Goal: Task Accomplishment & Management: Use online tool/utility

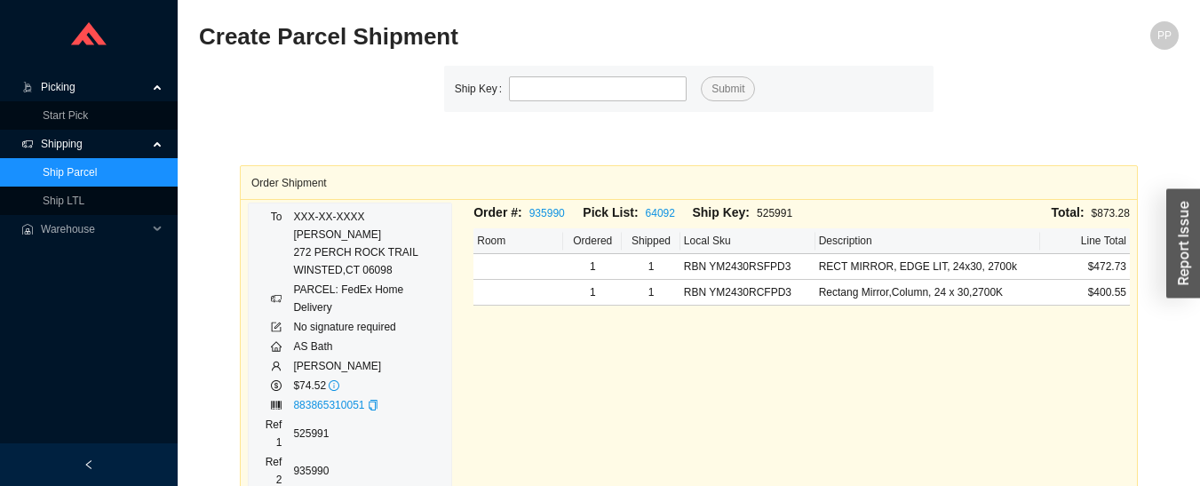
click at [53, 89] on span "Picking" at bounding box center [94, 87] width 107 height 28
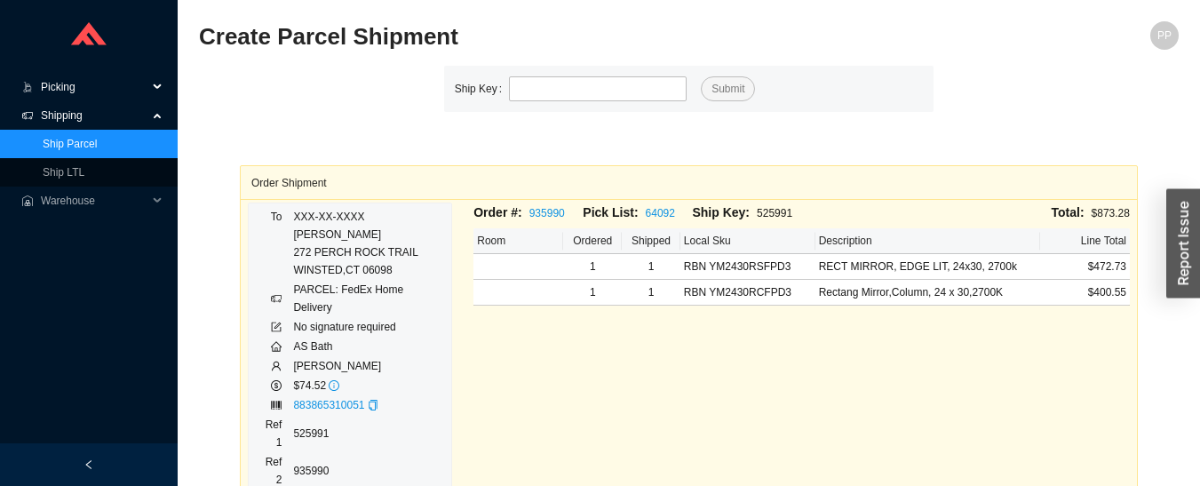
click at [50, 86] on span "Picking" at bounding box center [94, 87] width 107 height 28
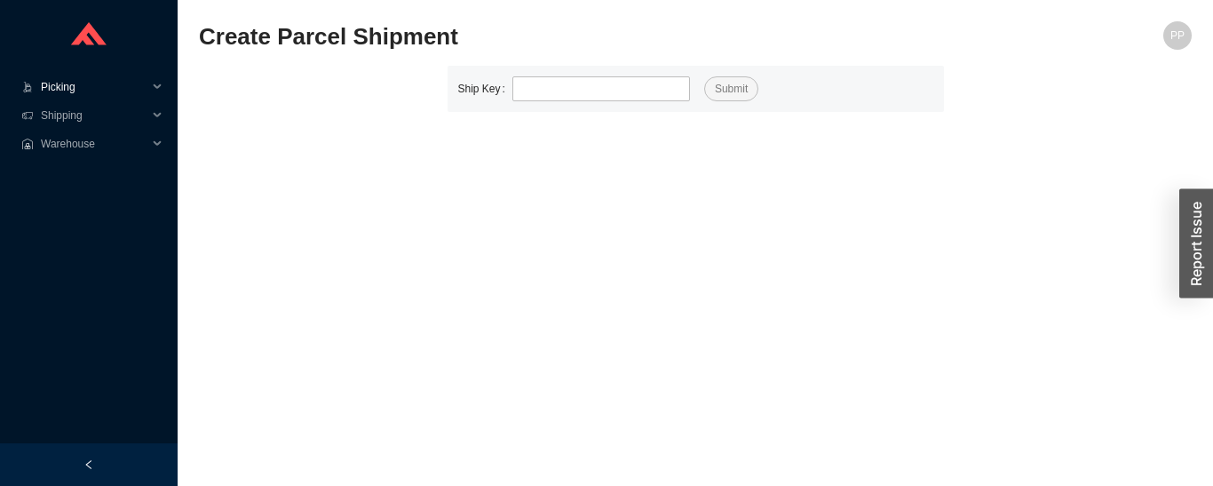
click at [52, 90] on span "Picking" at bounding box center [94, 87] width 107 height 28
click at [52, 119] on link "Start Pick" at bounding box center [65, 115] width 45 height 12
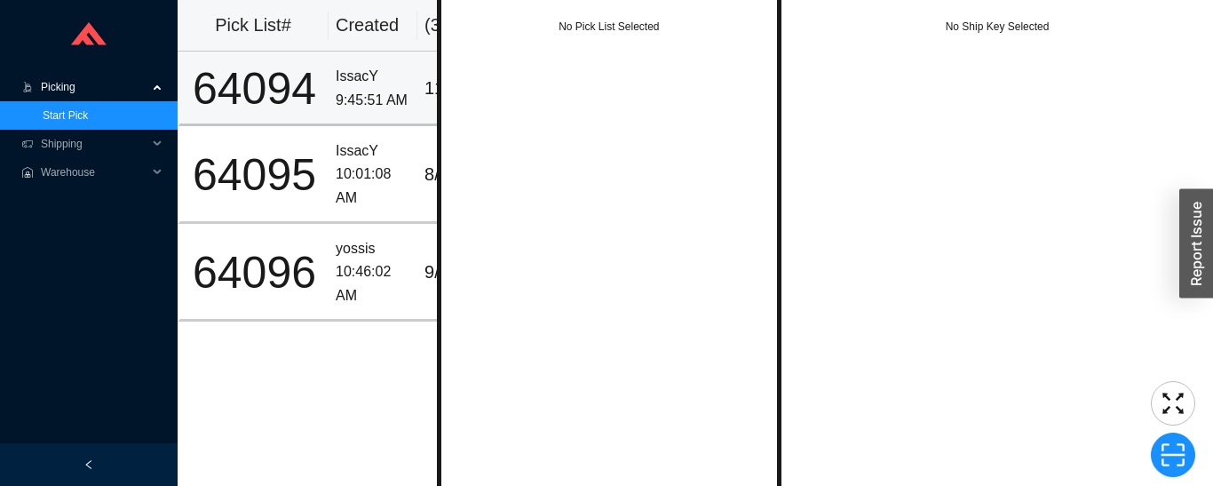
click at [288, 83] on div "64094" at bounding box center [254, 89] width 134 height 44
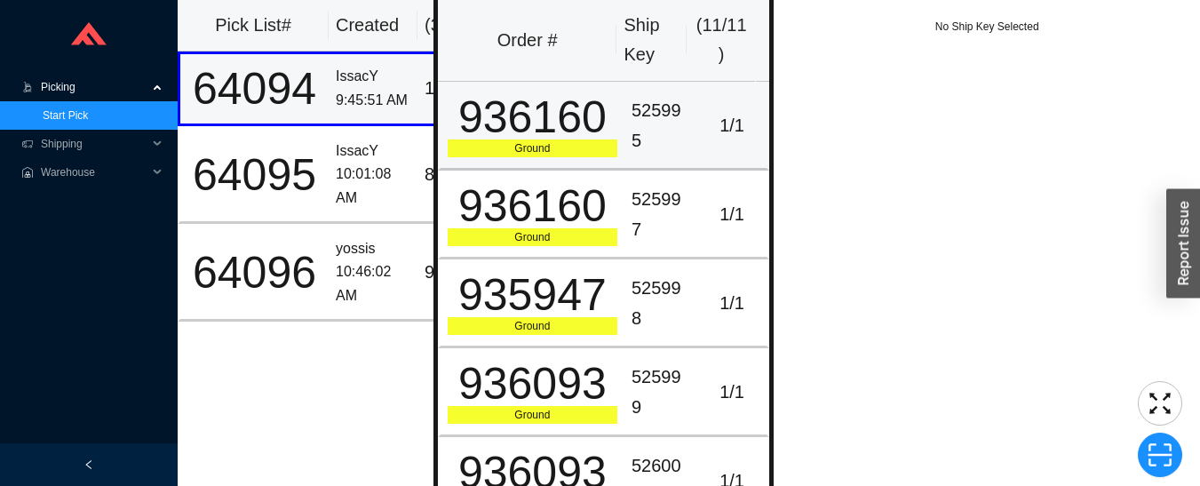
click at [601, 156] on div "Ground" at bounding box center [533, 148] width 170 height 18
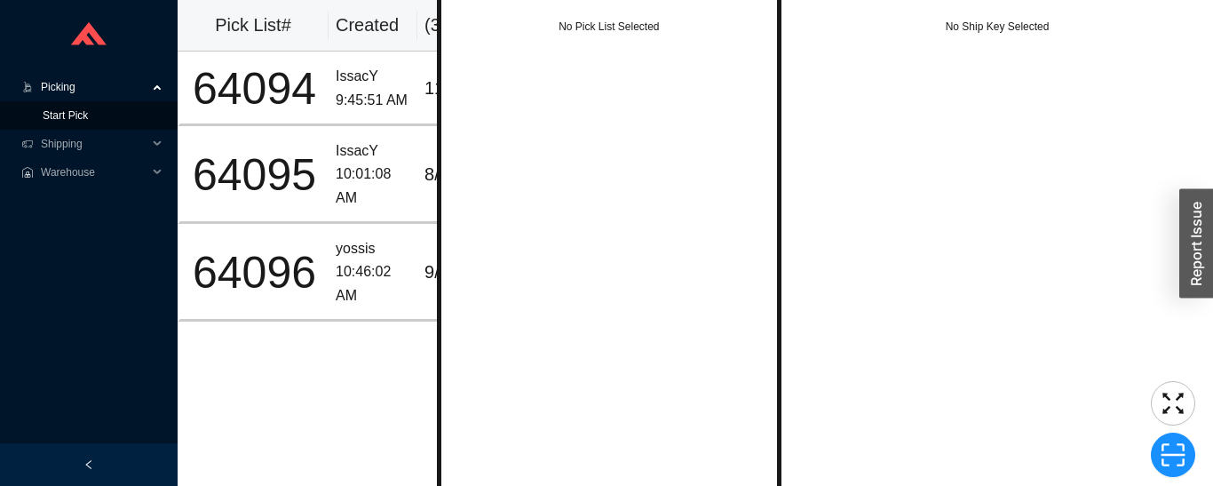
click at [43, 116] on link "Start Pick" at bounding box center [65, 115] width 45 height 12
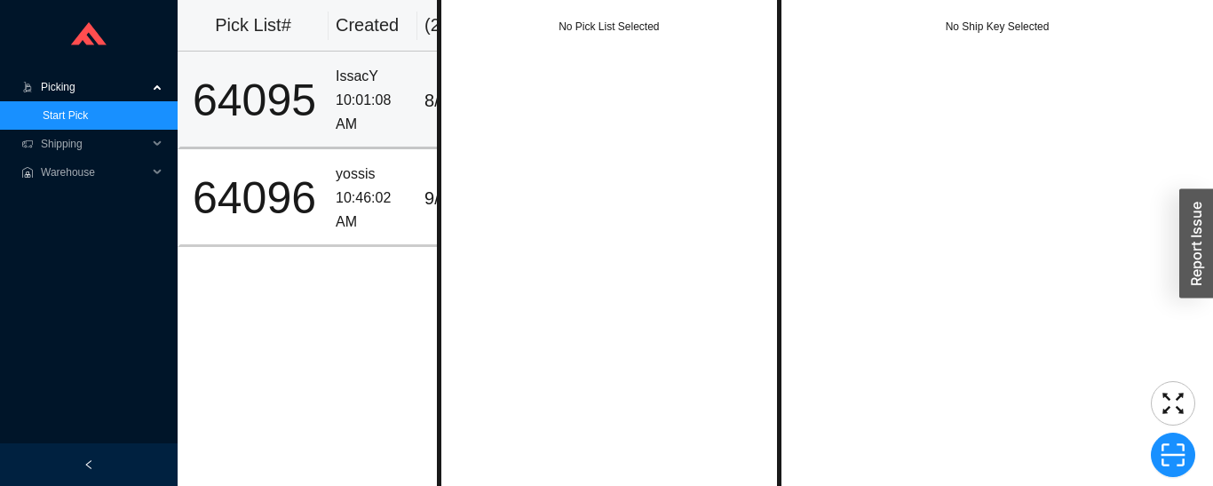
click at [318, 107] on div "64095" at bounding box center [254, 100] width 134 height 44
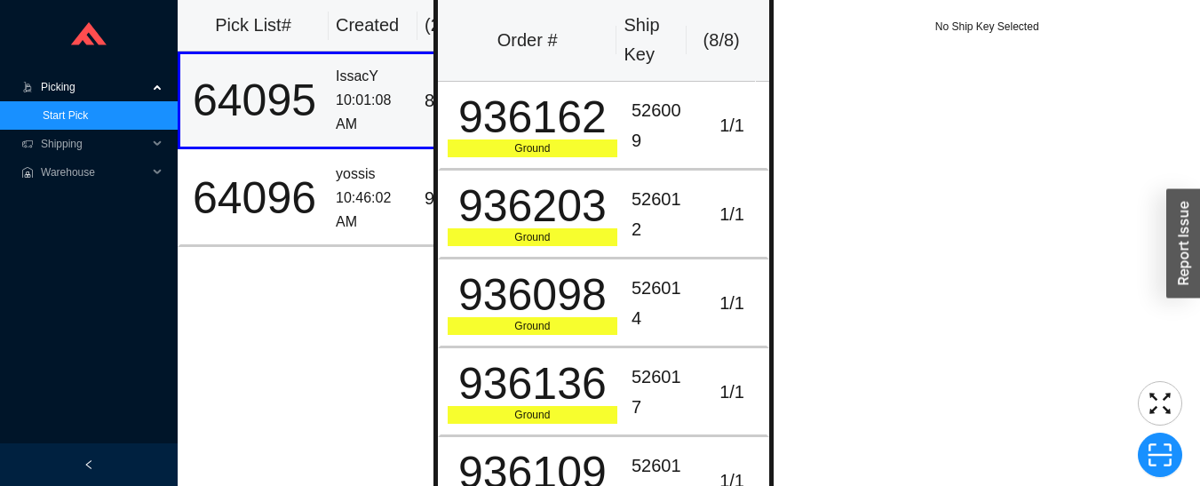
click at [601, 134] on div "936162" at bounding box center [533, 117] width 170 height 44
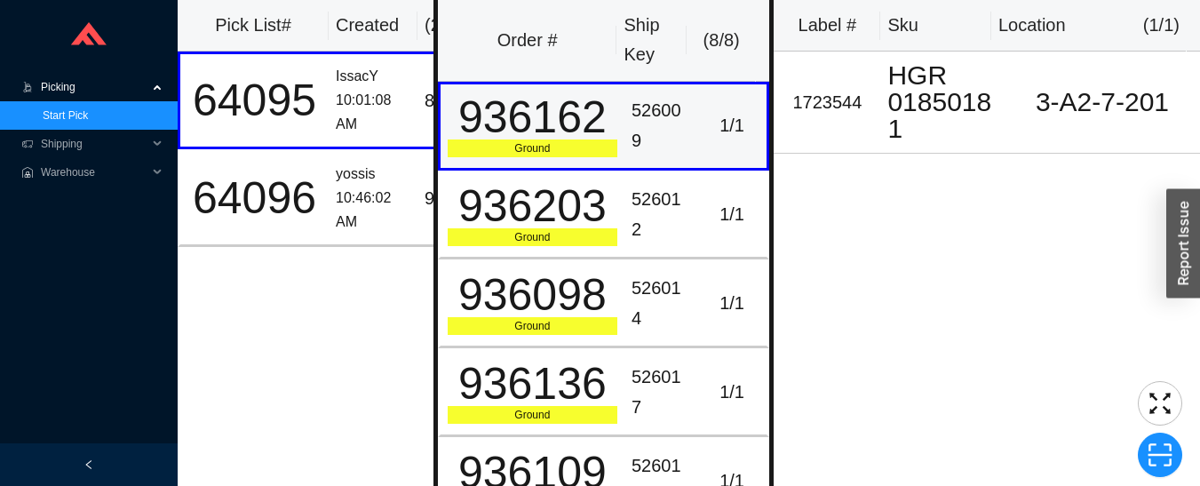
click at [597, 228] on div "936203" at bounding box center [533, 206] width 170 height 44
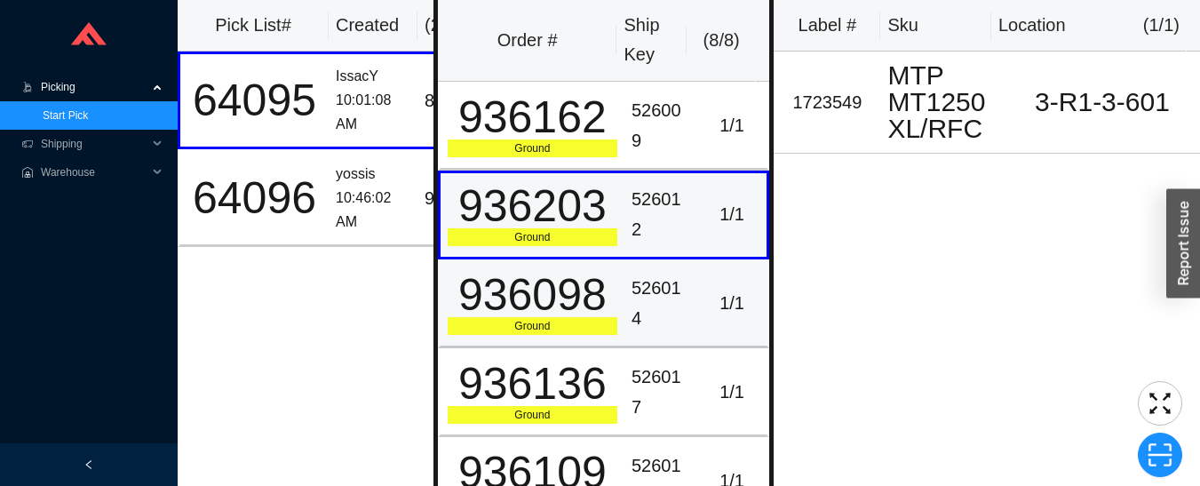
click at [643, 293] on div "526014" at bounding box center [660, 303] width 59 height 59
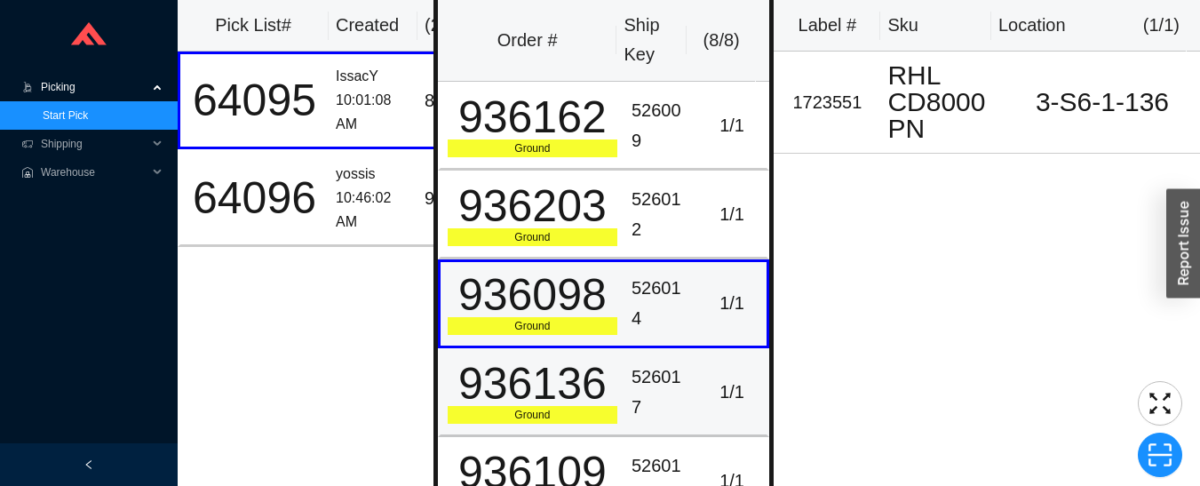
click at [649, 348] on td "526017" at bounding box center [660, 392] width 73 height 89
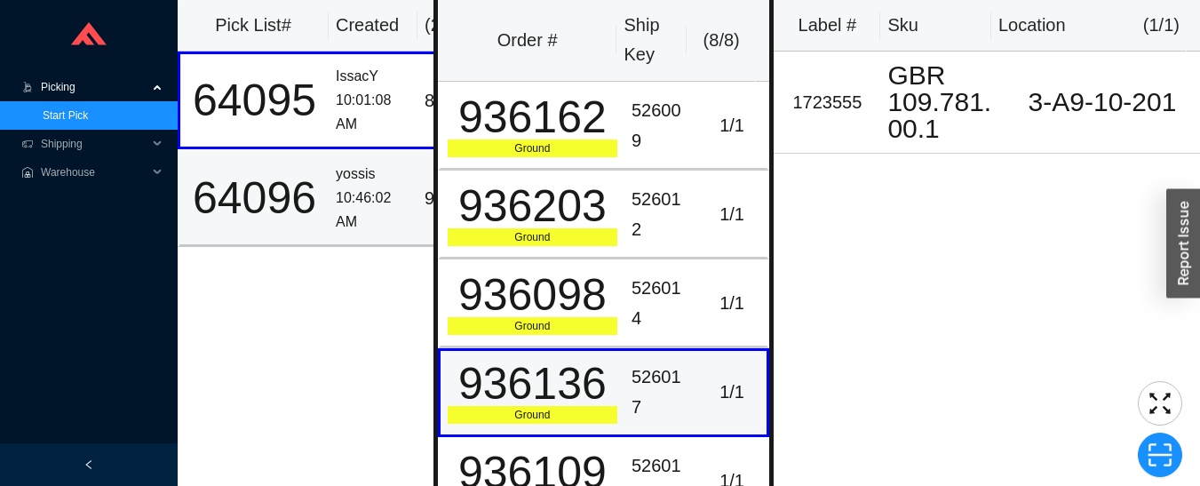
click at [385, 195] on div "10:46:02 AM" at bounding box center [373, 209] width 75 height 47
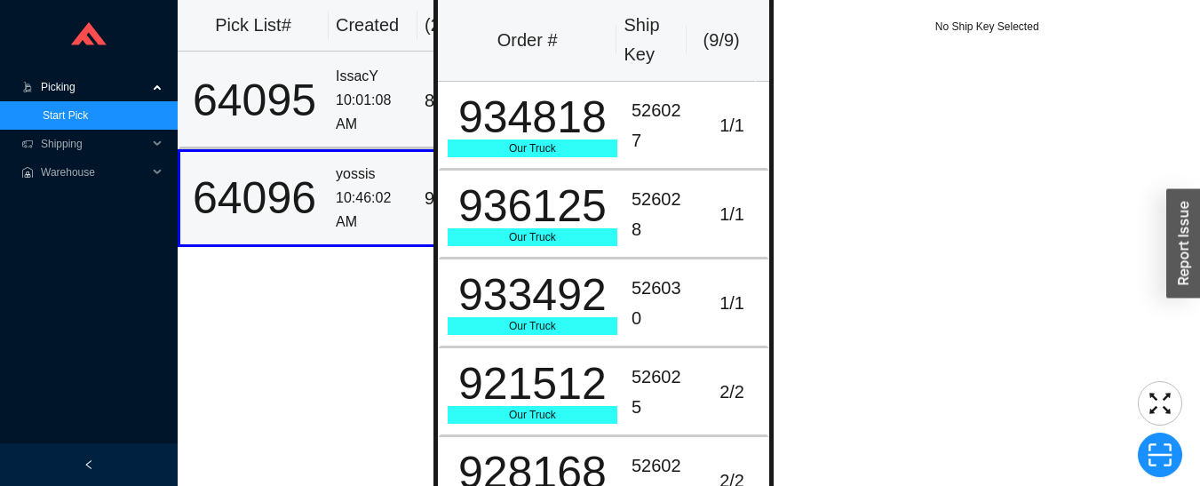
click at [334, 113] on td "IssacY 10:01:08 AM" at bounding box center [373, 101] width 89 height 98
